Goal: Task Accomplishment & Management: Complete application form

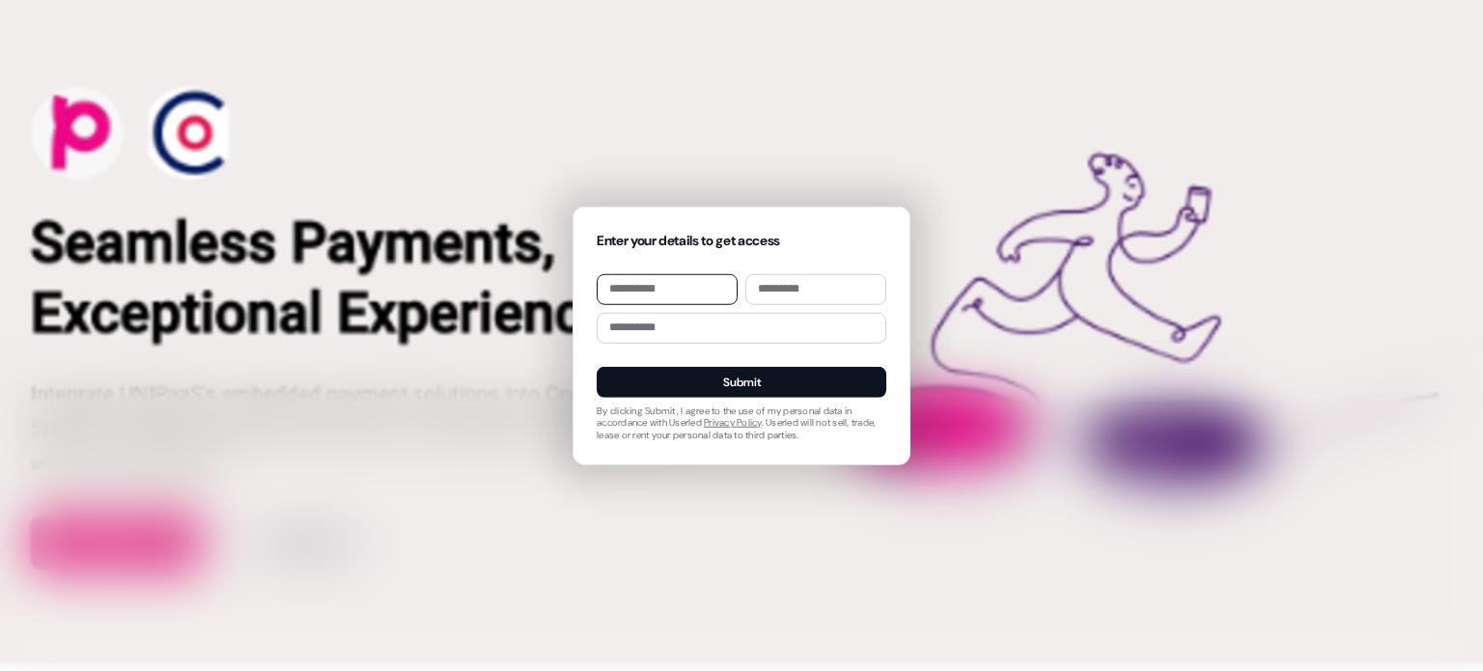
click at [746, 91] on div "Enter your details to get access Submit By clicking Submit, I agree to the use …" at bounding box center [741, 335] width 1483 height 671
click at [891, 485] on div "Enter your details to get access Submit By clicking Submit, I agree to the use …" at bounding box center [741, 335] width 1483 height 671
click at [419, 335] on div "Enter your details to get access Submit By clicking Submit, I agree to the use …" at bounding box center [741, 335] width 1483 height 671
click at [398, 130] on div "Enter your details to get access Submit By clicking Submit, I agree to the use …" at bounding box center [741, 335] width 1483 height 671
click at [668, 286] on input at bounding box center [667, 288] width 141 height 31
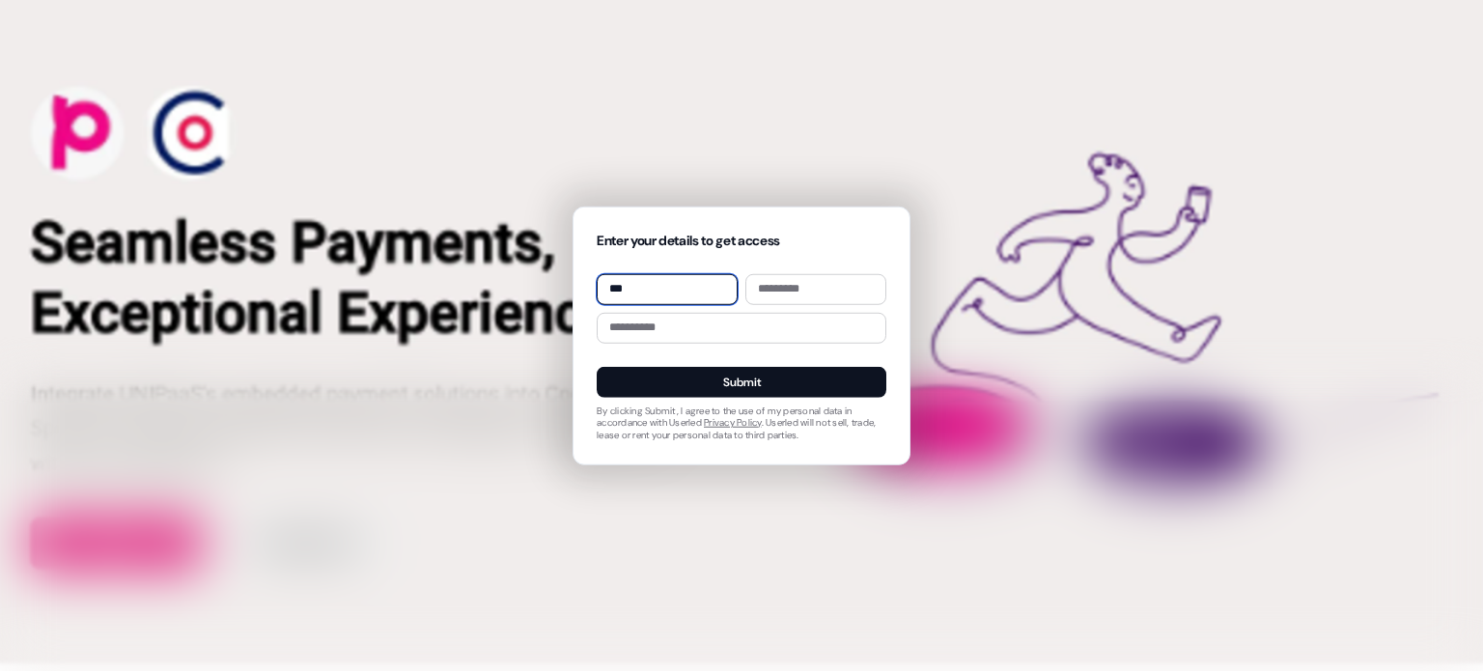
type input "***"
type input "******"
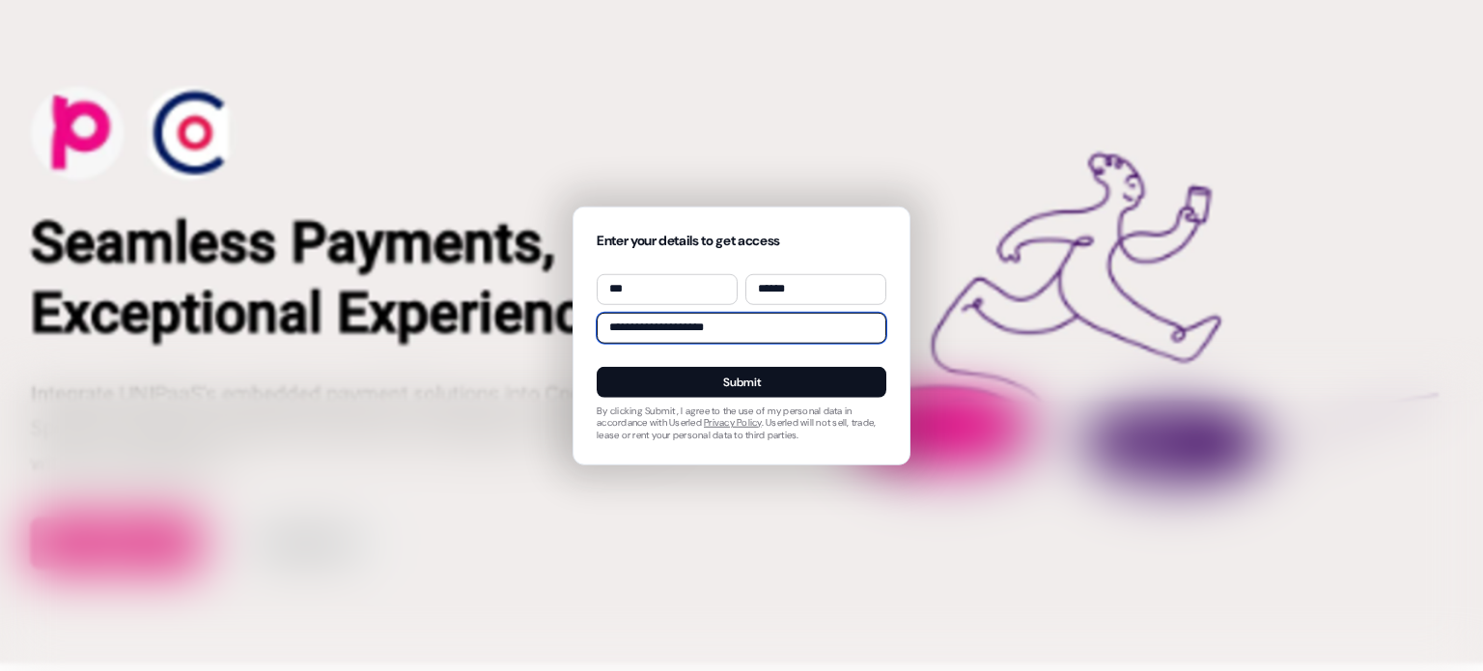
click at [701, 328] on input "**********" at bounding box center [742, 327] width 290 height 31
type input "**********"
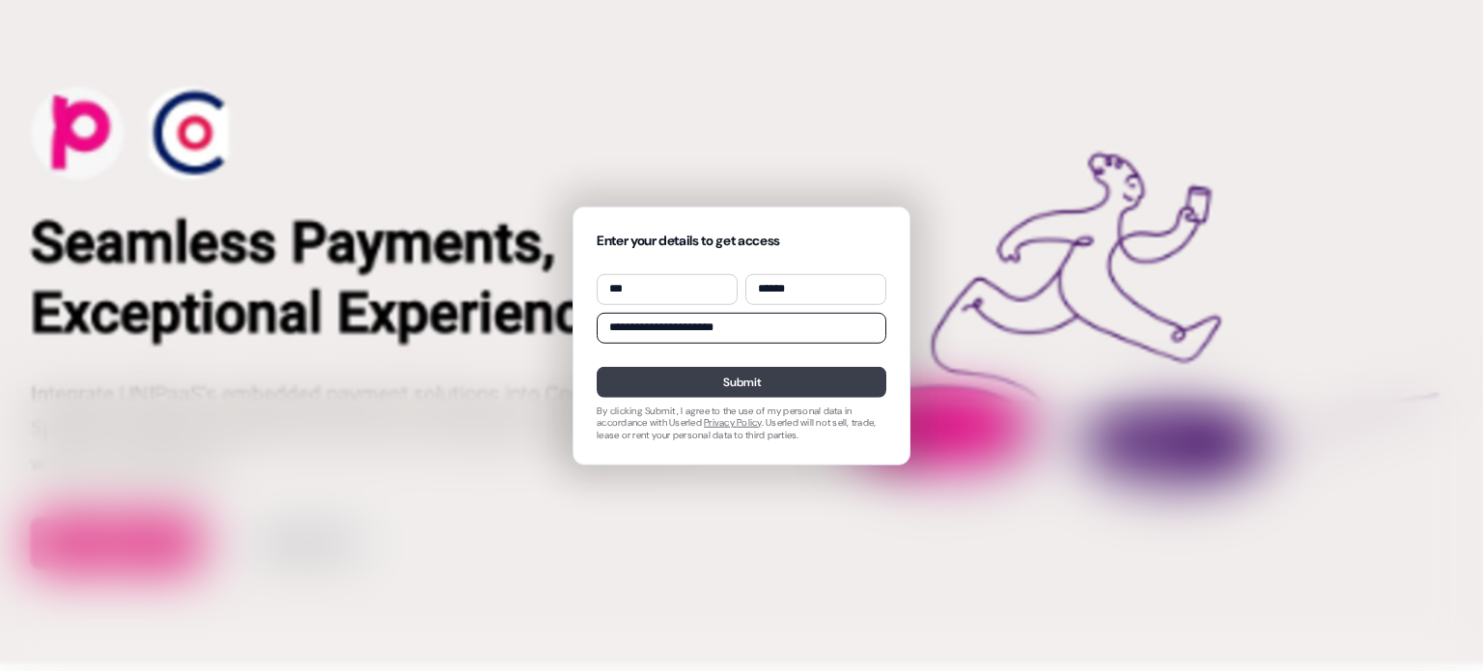
click at [783, 390] on button "Submit" at bounding box center [742, 381] width 290 height 31
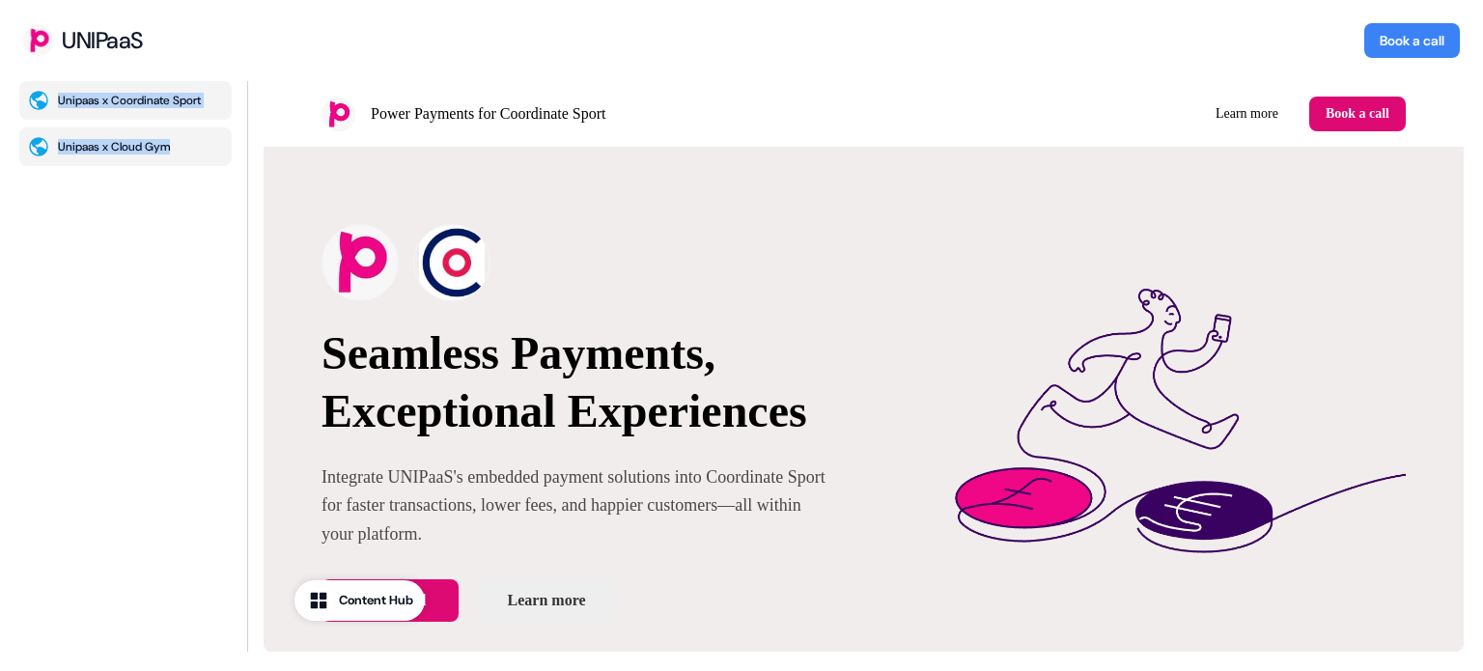
drag, startPoint x: 251, startPoint y: 163, endPoint x: 211, endPoint y: 157, distance: 40.0
click at [211, 158] on div "Unipaas x Coordinate Sport Unipaas x Cloud Gym" at bounding box center [741, 376] width 1483 height 590
click at [1244, 113] on link "Learn more" at bounding box center [1247, 114] width 94 height 35
click at [739, 350] on p "Seamless Payments, Exceptional Experiences" at bounding box center [580, 382] width 516 height 116
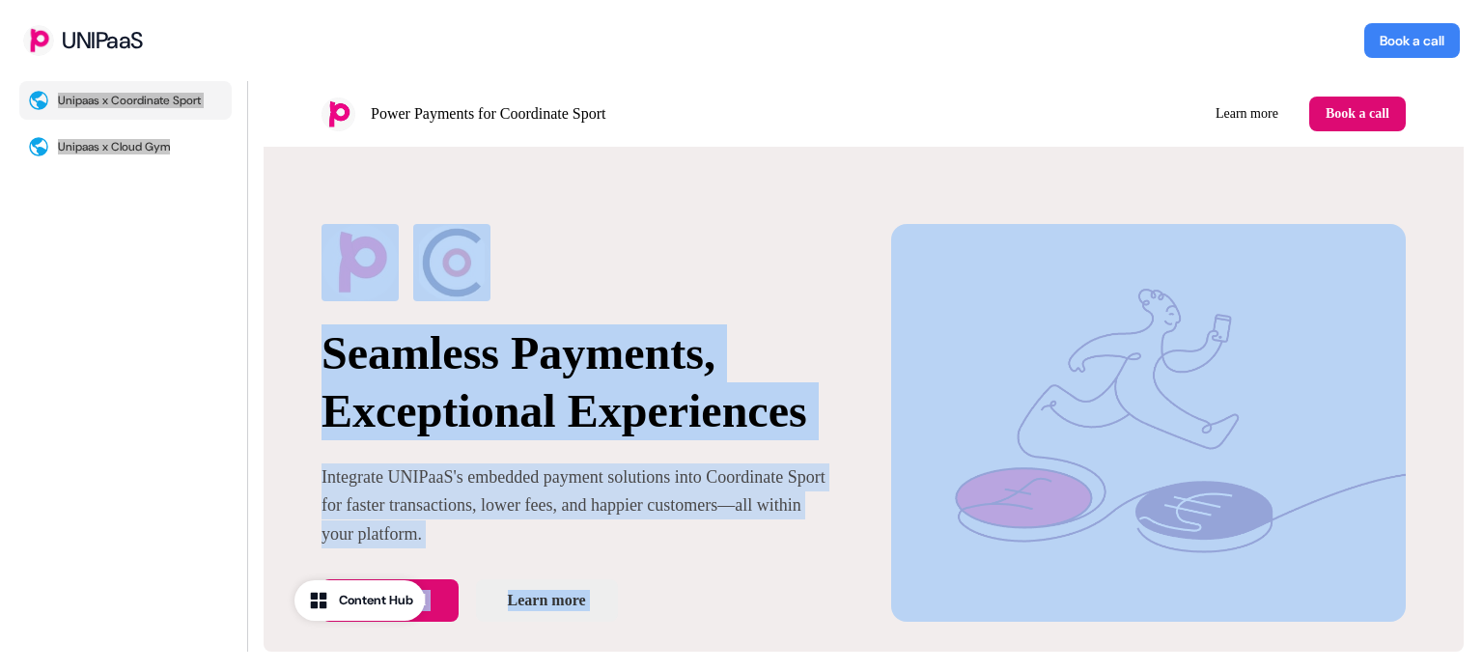
drag, startPoint x: 1456, startPoint y: 136, endPoint x: 1465, endPoint y: 150, distance: 16.1
click at [1322, 246] on img at bounding box center [1149, 423] width 516 height 398
click at [1395, 177] on div "Seamless Payments, Exceptional Experiences Integrate UNIPaaS's embedded payment…" at bounding box center [864, 423] width 1200 height 552
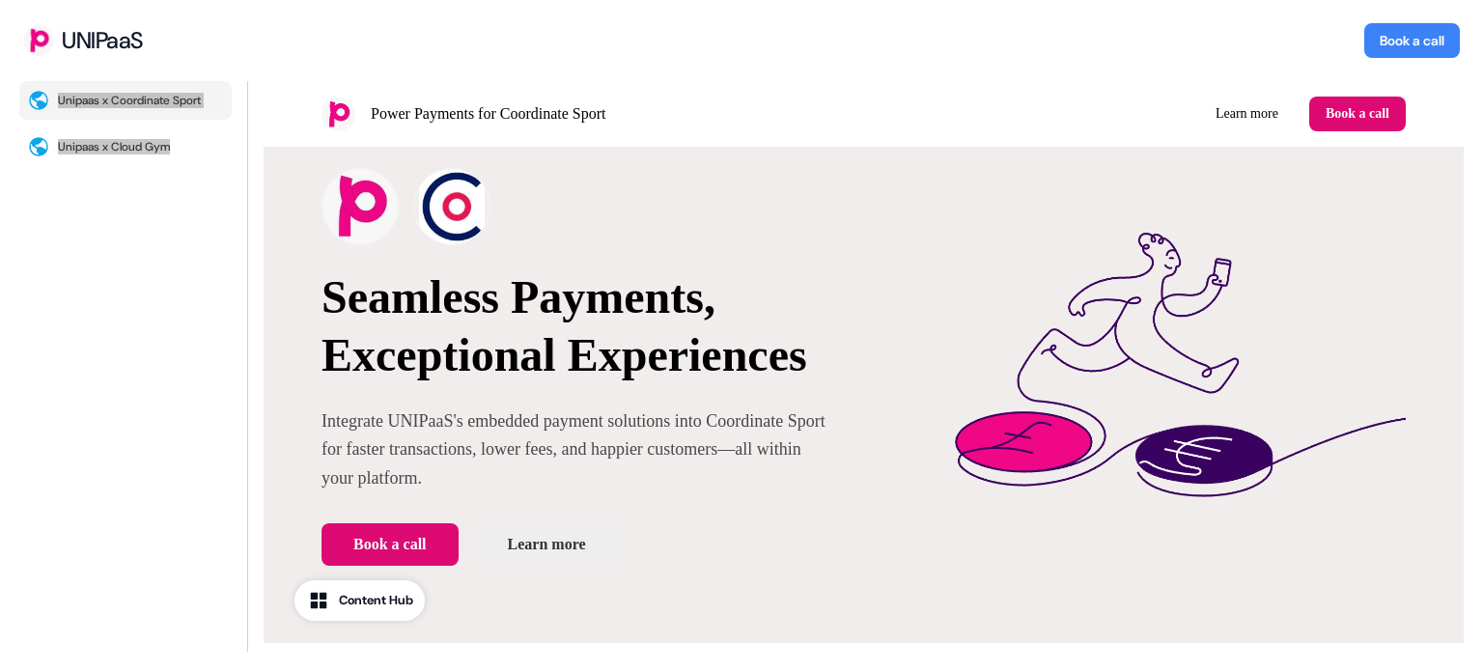
scroll to position [38, 0]
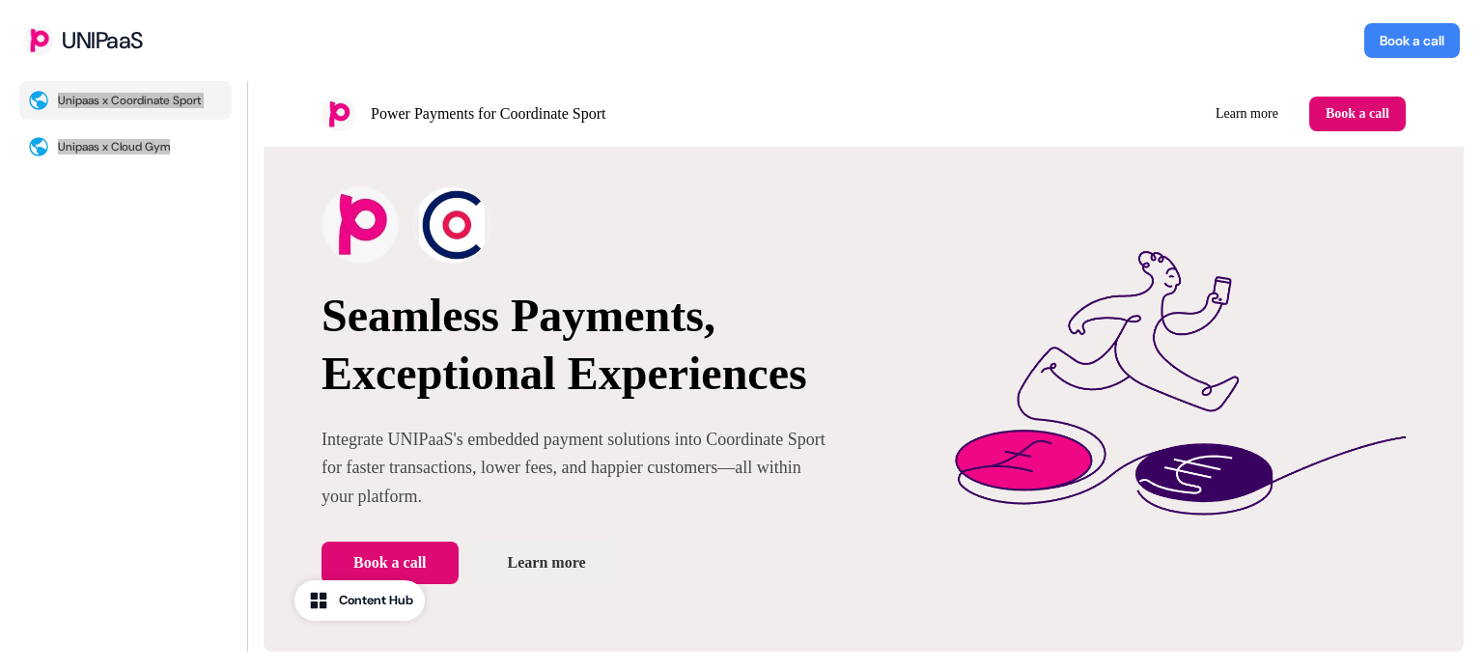
drag, startPoint x: 1461, startPoint y: 128, endPoint x: 1727, endPoint y: 214, distance: 280.0
click at [1465, 113] on div "Unipaas x Coordinate Sport Unipaas x Cloud Gym" at bounding box center [741, 376] width 1483 height 590
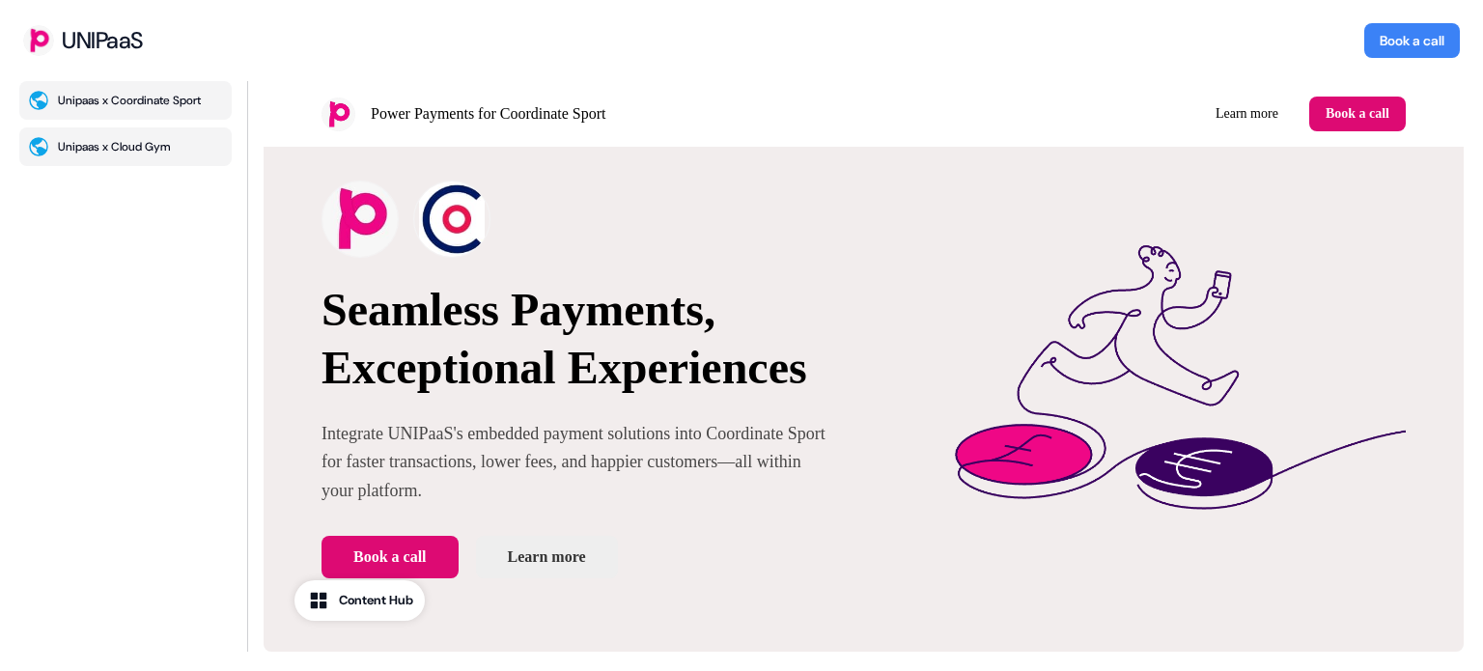
click at [138, 164] on button "Unipaas x Cloud Gym" at bounding box center [125, 146] width 212 height 39
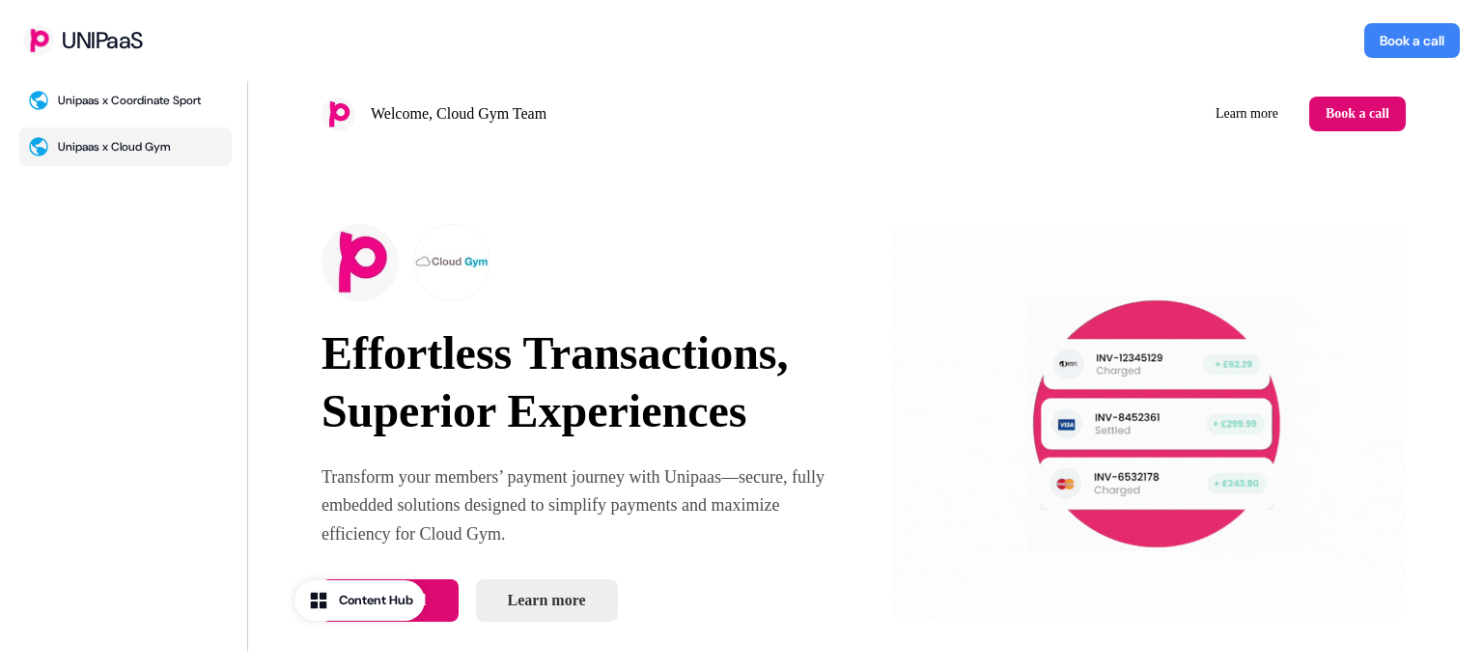
scroll to position [0, 0]
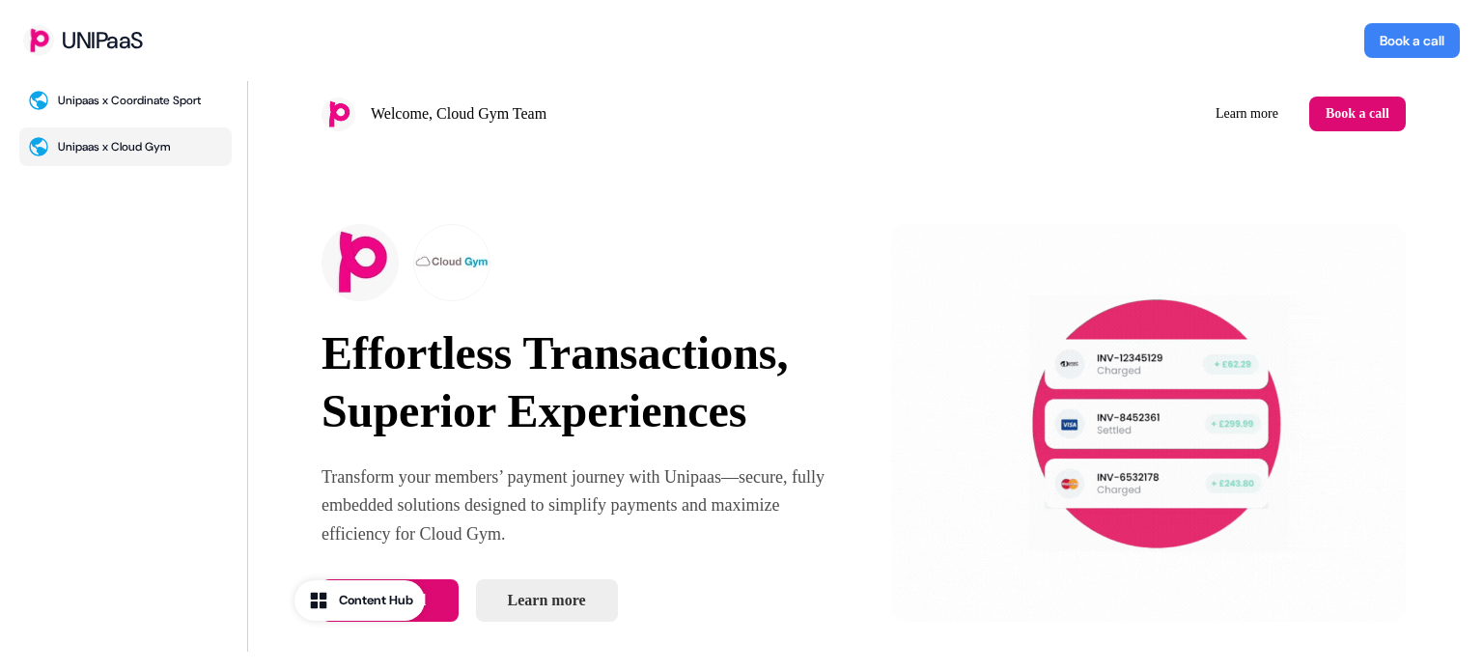
click at [1467, 147] on div "Unipaas x Coordinate Sport Unipaas x Cloud Gym" at bounding box center [741, 376] width 1483 height 590
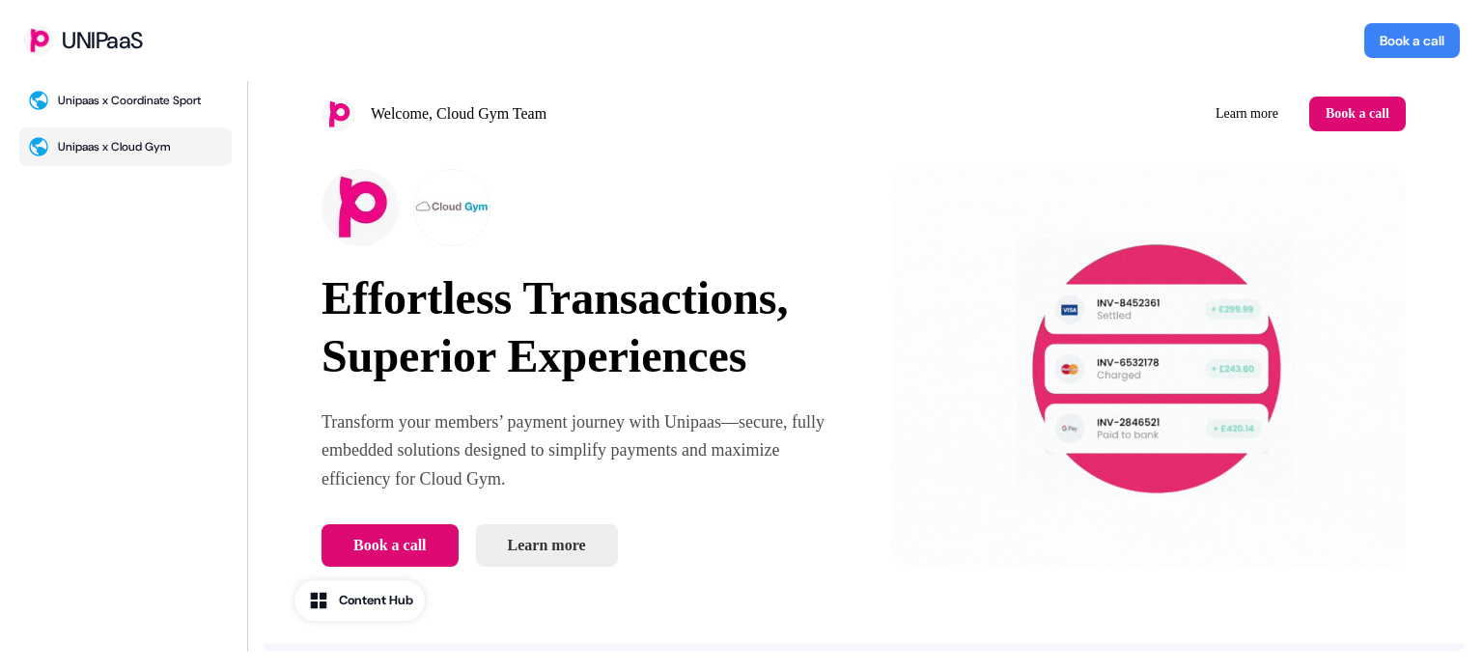
scroll to position [62, 0]
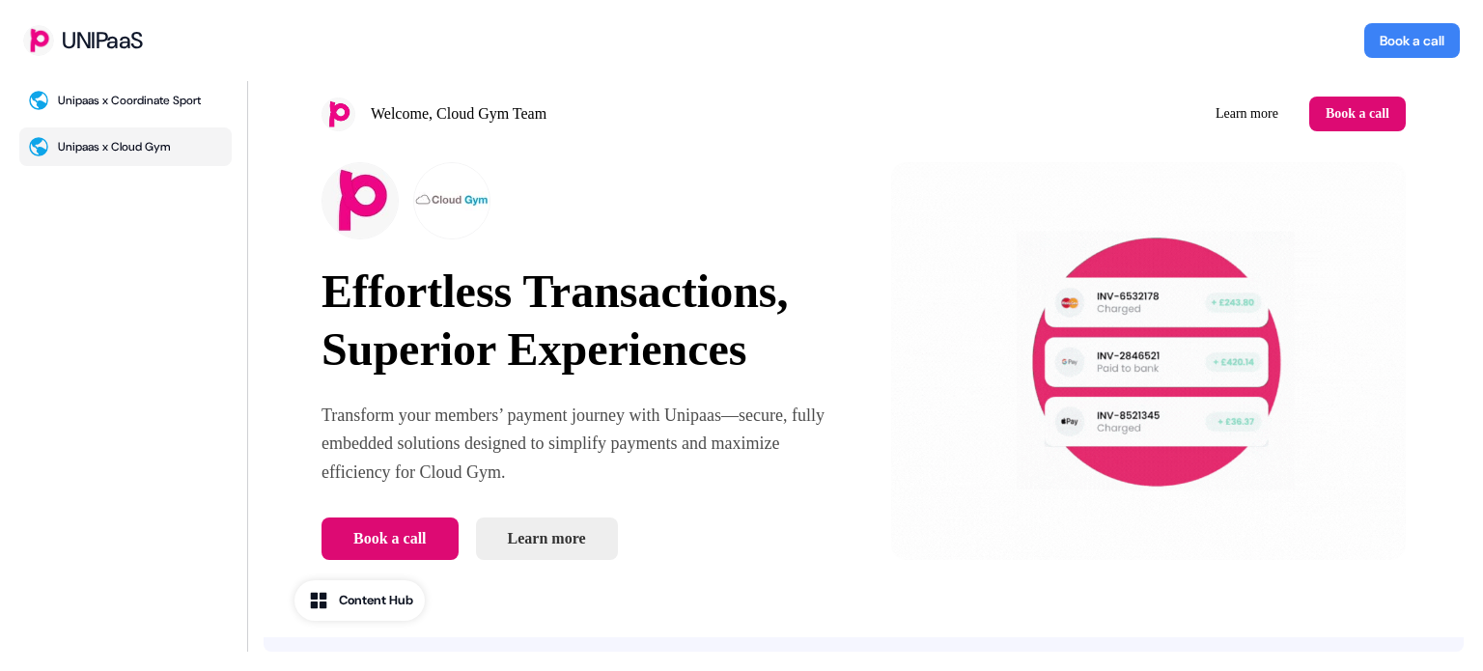
click at [916, 452] on img at bounding box center [1149, 361] width 516 height 398
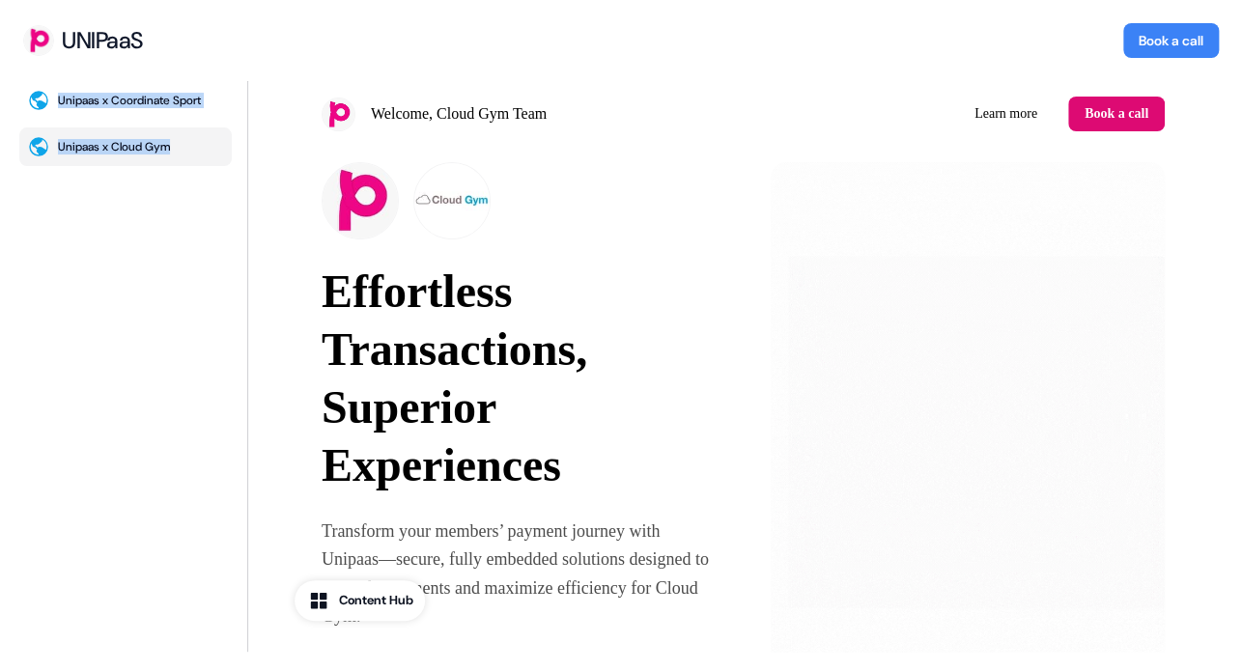
drag, startPoint x: 247, startPoint y: 275, endPoint x: 235, endPoint y: 273, distance: 12.7
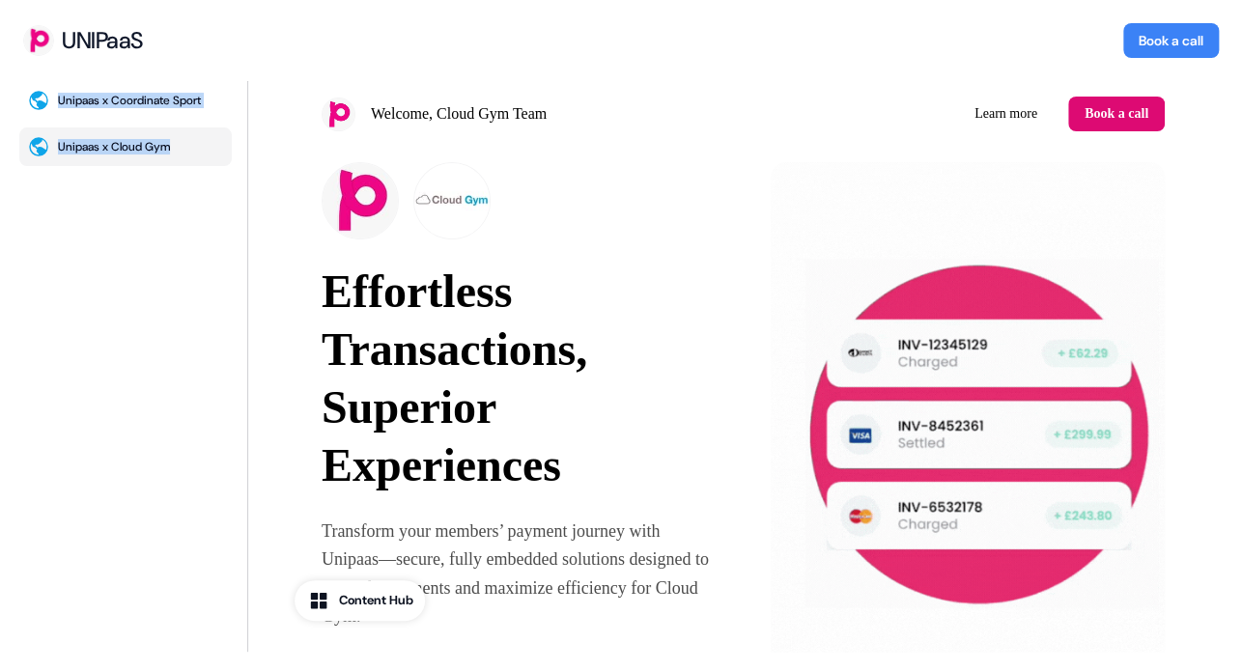
click at [235, 273] on div "Unipaas x Coordinate Sport Unipaas x Cloud Gym" at bounding box center [621, 376] width 1242 height 590
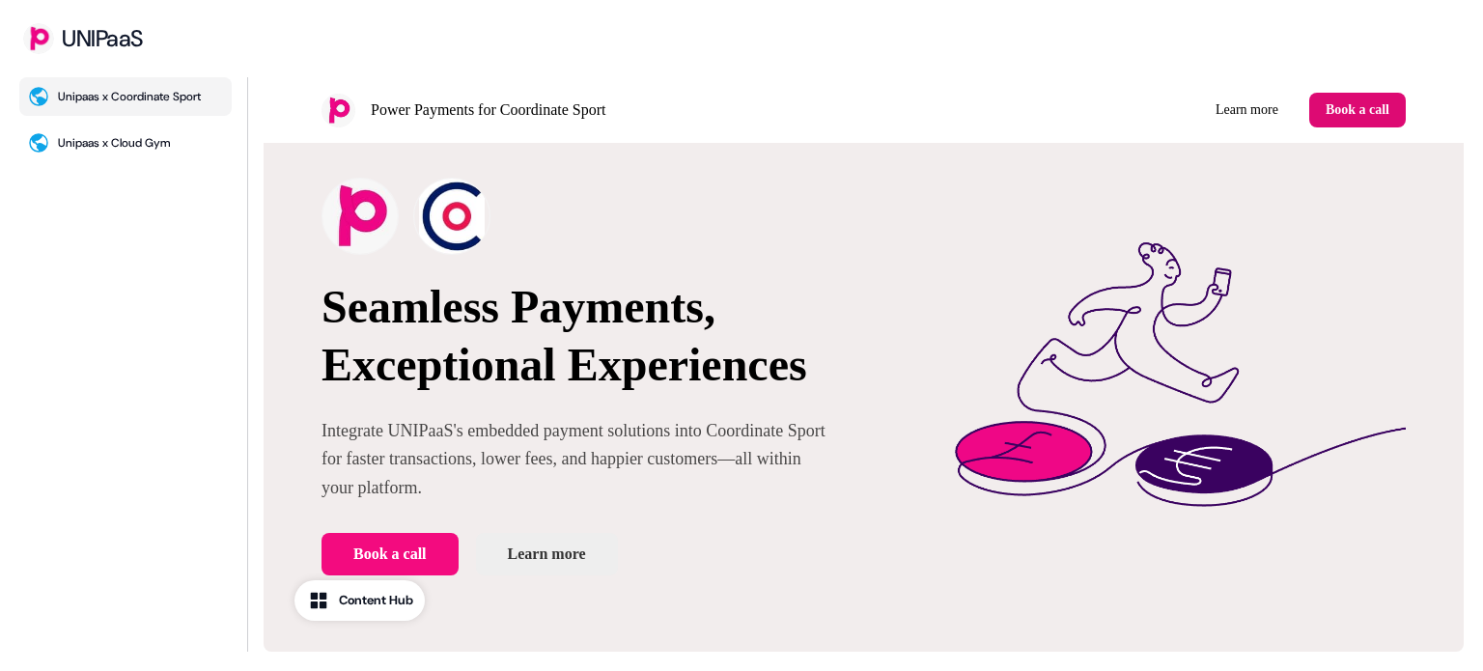
scroll to position [76, 0]
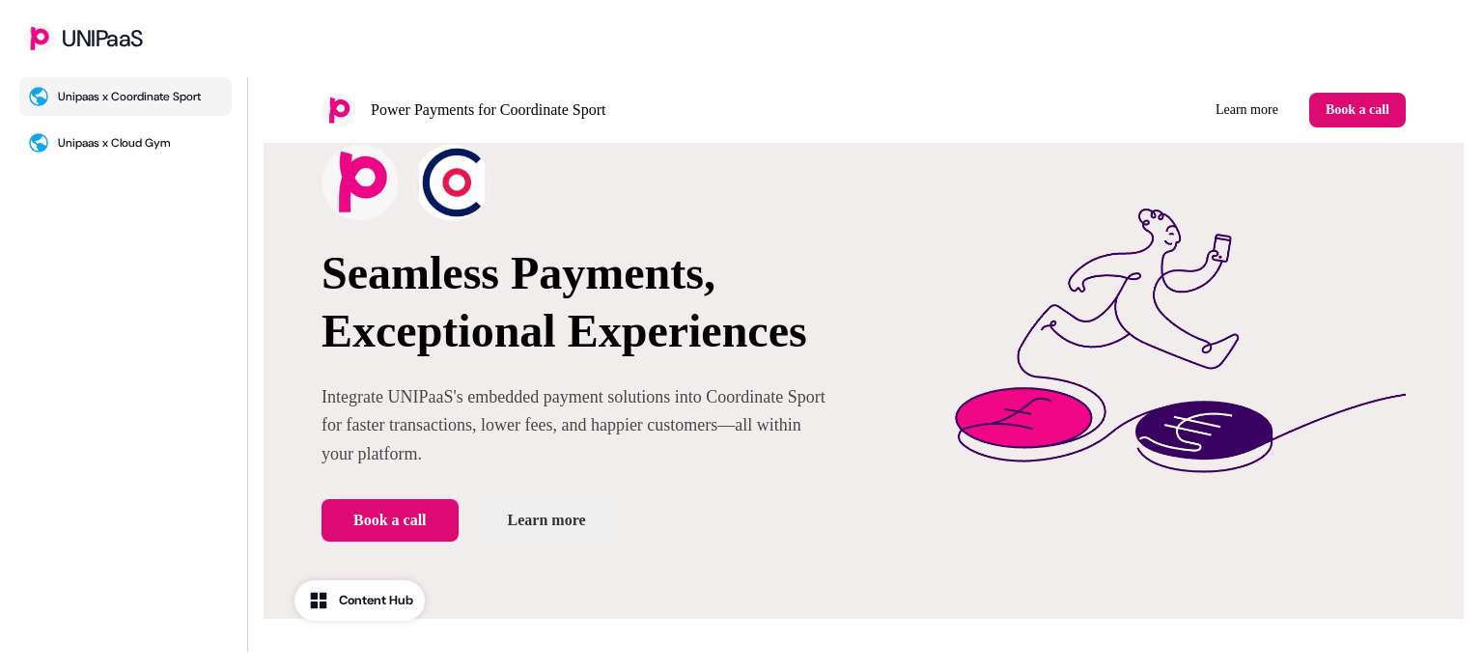
click at [376, 613] on button "Content Hub" at bounding box center [359, 600] width 130 height 41
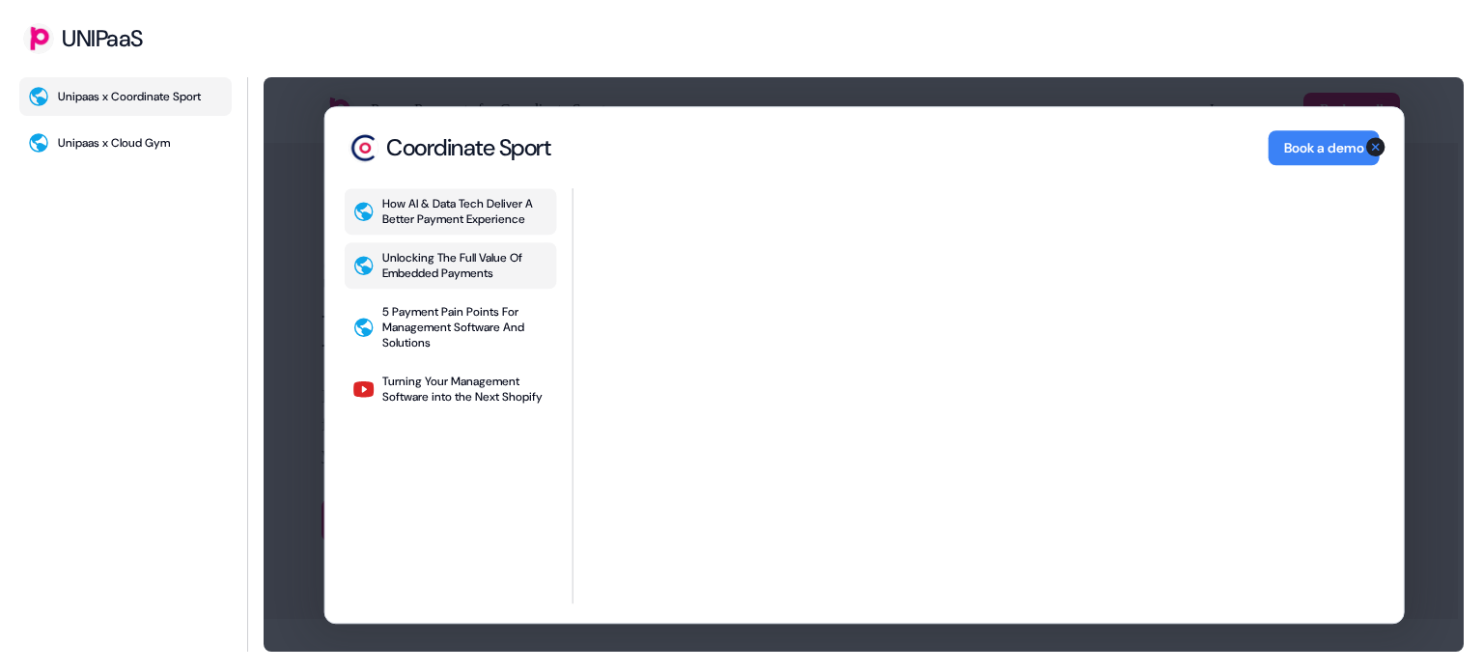
click at [472, 262] on div "Unlocking The Full Value Of Embedded Payments" at bounding box center [465, 265] width 166 height 31
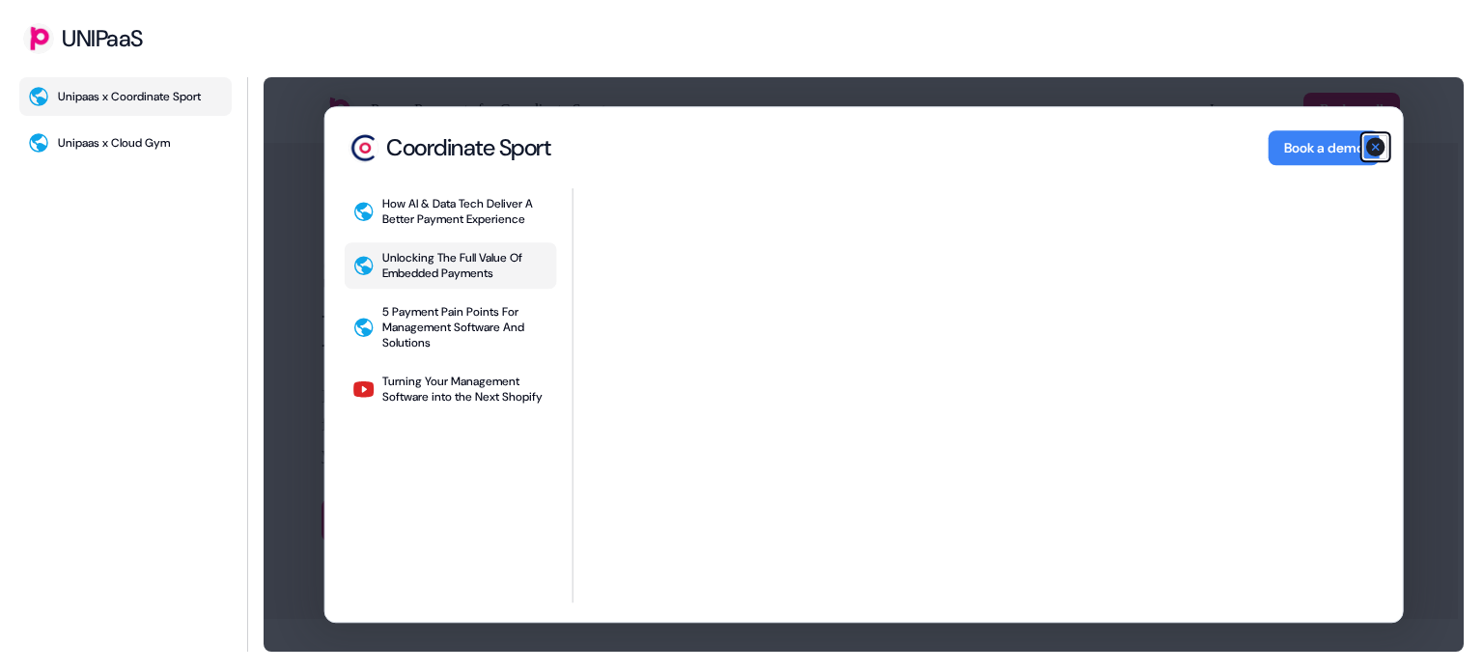
click at [1375, 146] on icon "button" at bounding box center [1375, 146] width 23 height 23
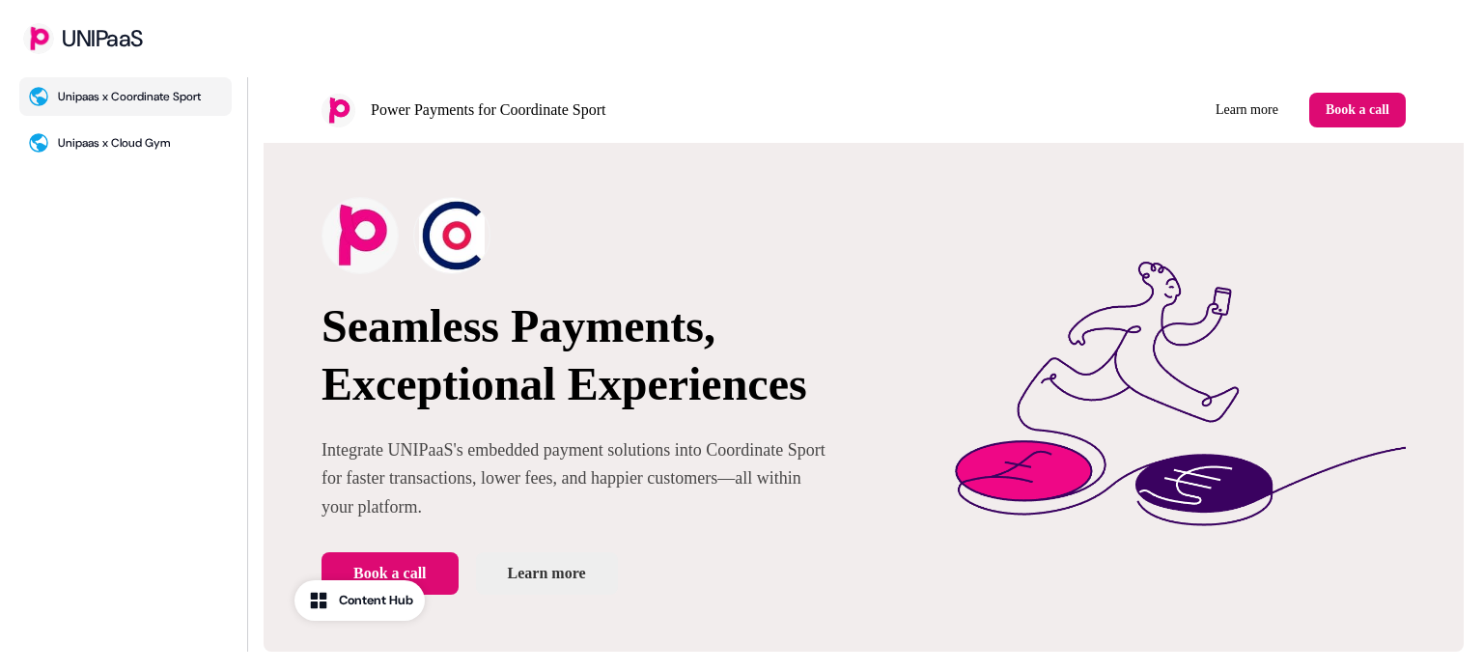
scroll to position [0, 0]
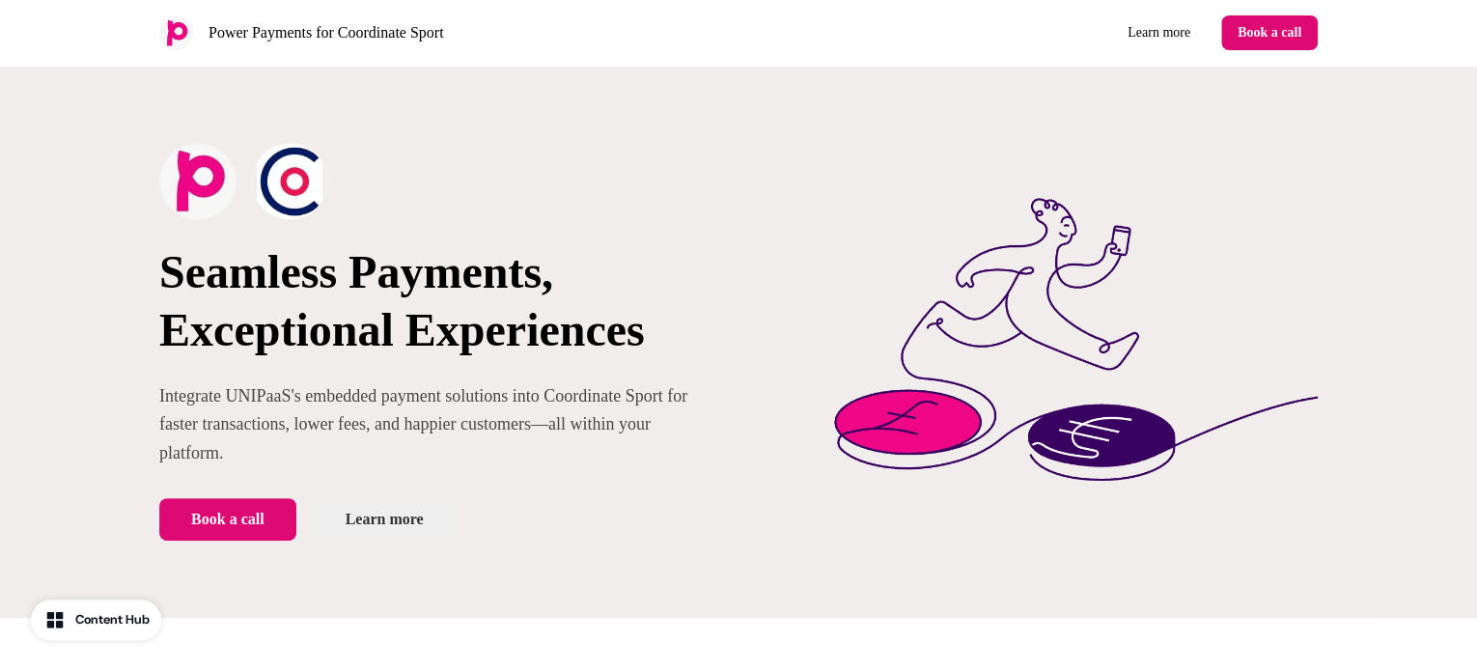
drag, startPoint x: 791, startPoint y: 189, endPoint x: 898, endPoint y: 38, distance: 185.6
click at [898, 38] on div "Learn more Book a call" at bounding box center [1032, 32] width 572 height 35
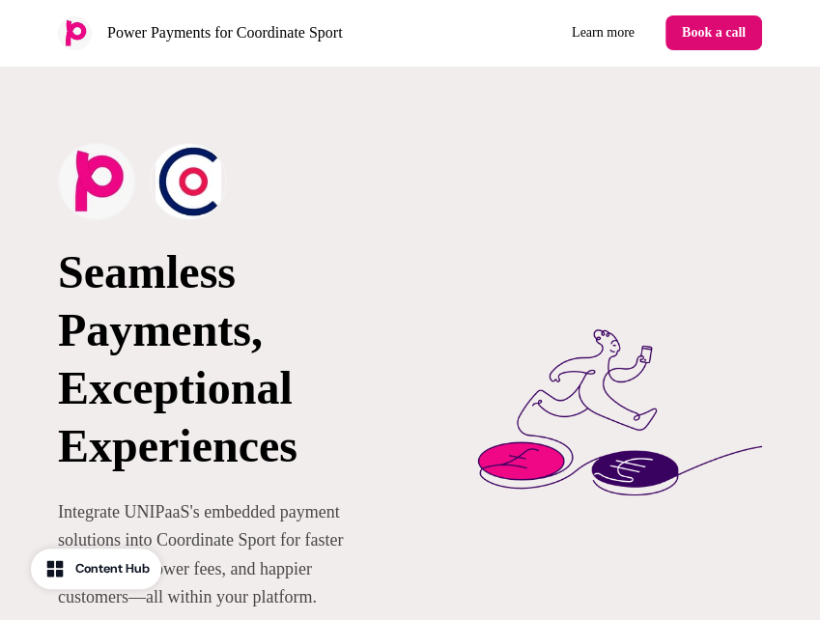
click at [819, 271] on div "Seamless Payments, Exceptional Experiences Integrate UNIPaaS's embedded payment…" at bounding box center [410, 414] width 820 height 696
